Goal: Task Accomplishment & Management: Use online tool/utility

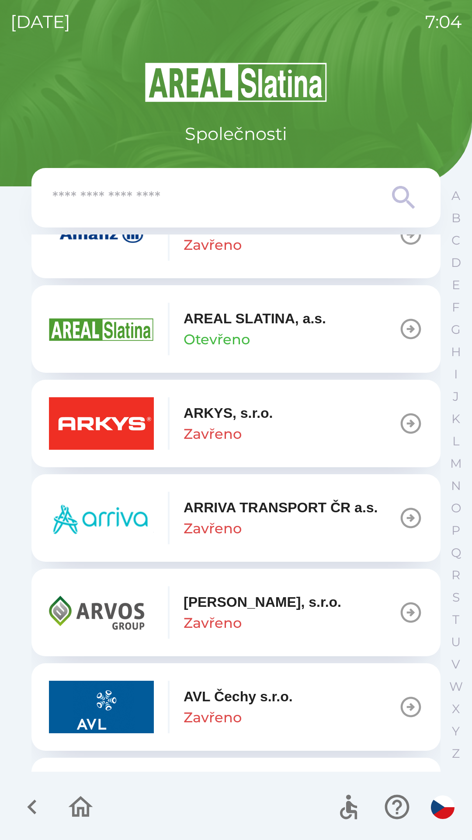
scroll to position [349, 0]
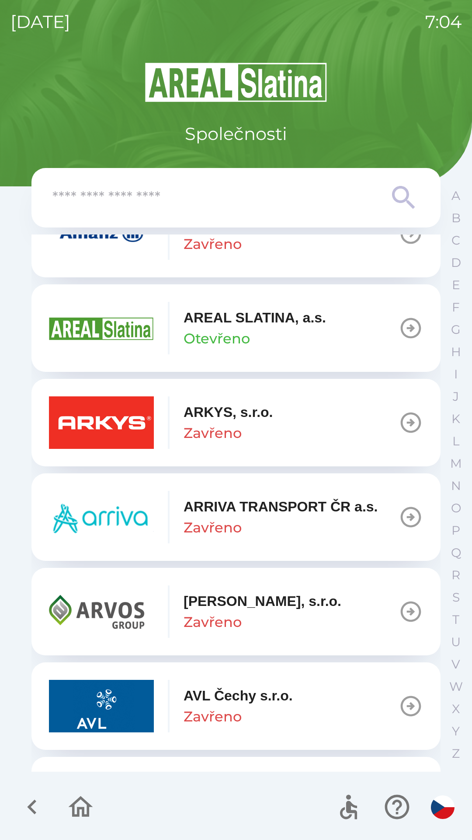
click at [258, 600] on p "[PERSON_NAME], s.r.o." at bounding box center [263, 600] width 158 height 21
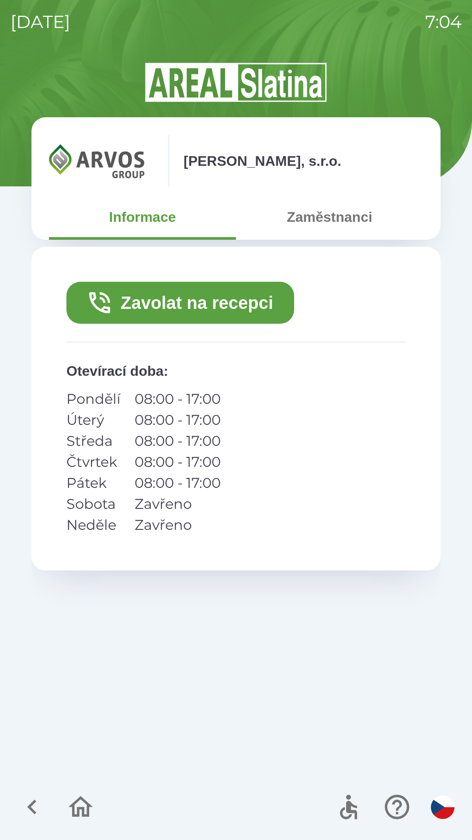
click at [179, 296] on button "Zavolat na recepci" at bounding box center [180, 303] width 228 height 42
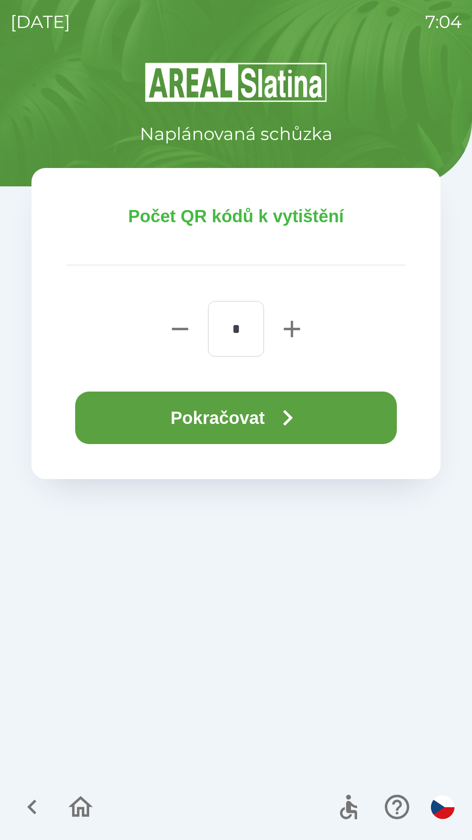
click at [229, 419] on button "Pokračovat" at bounding box center [236, 417] width 322 height 52
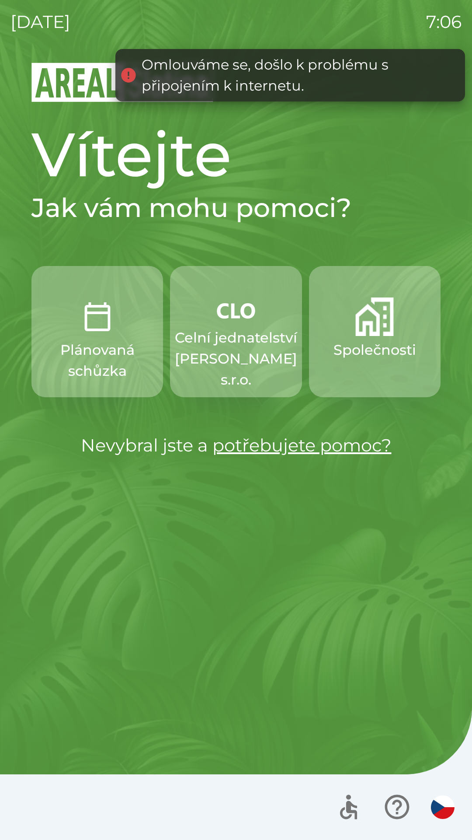
click at [236, 357] on p "Celní jednatelství [PERSON_NAME] s.r.o." at bounding box center [236, 358] width 122 height 63
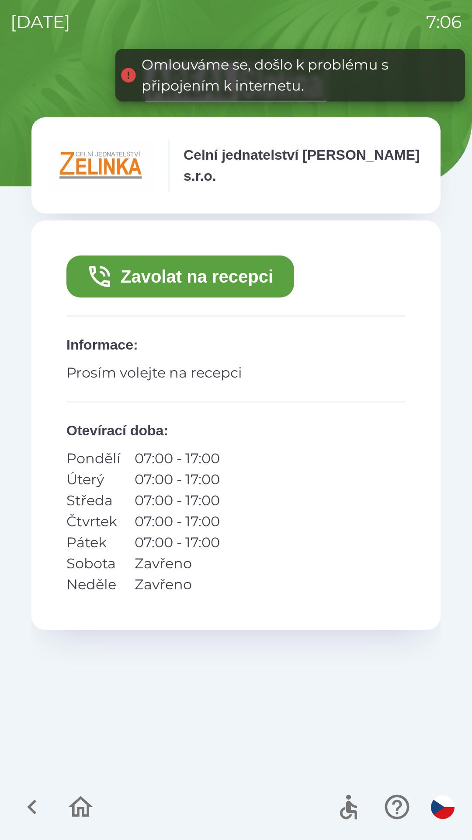
click at [174, 287] on button "Zavolat na recepci" at bounding box center [180, 276] width 228 height 42
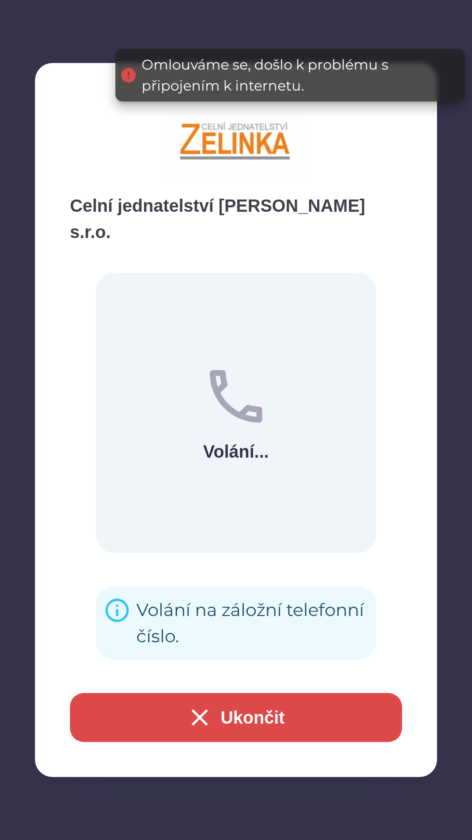
click at [139, 722] on button "Ukončit" at bounding box center [236, 717] width 332 height 49
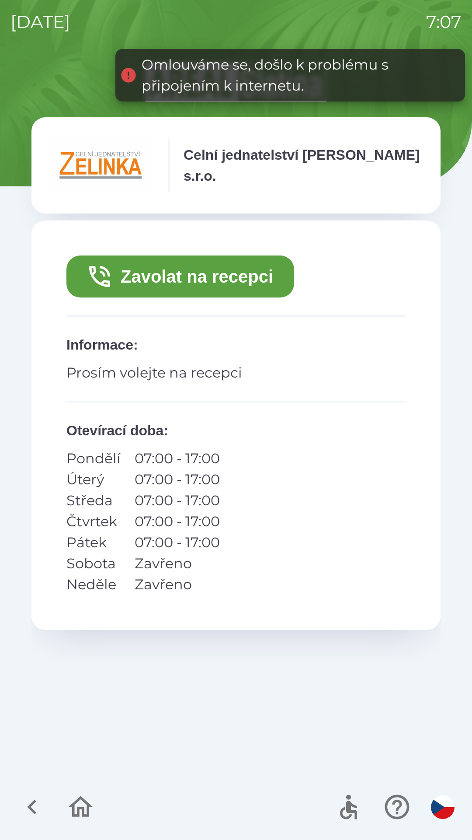
click at [157, 285] on button "Zavolat na recepci" at bounding box center [180, 276] width 228 height 42
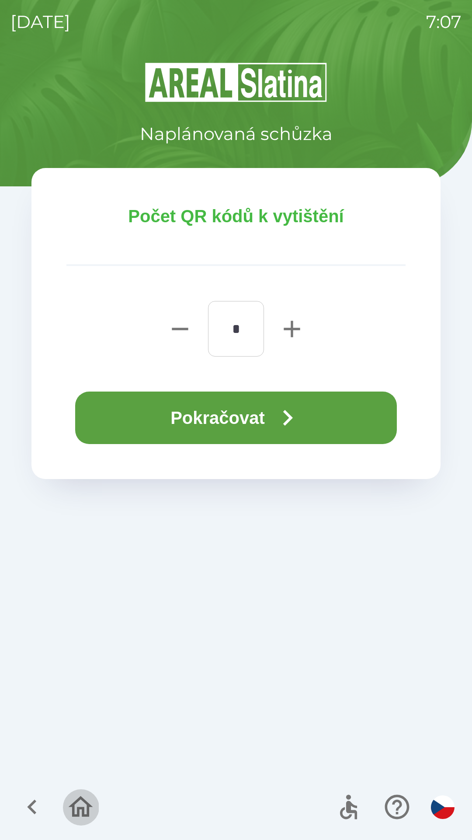
click at [78, 810] on icon "button" at bounding box center [81, 806] width 24 height 21
